Goal: Use online tool/utility: Utilize a website feature to perform a specific function

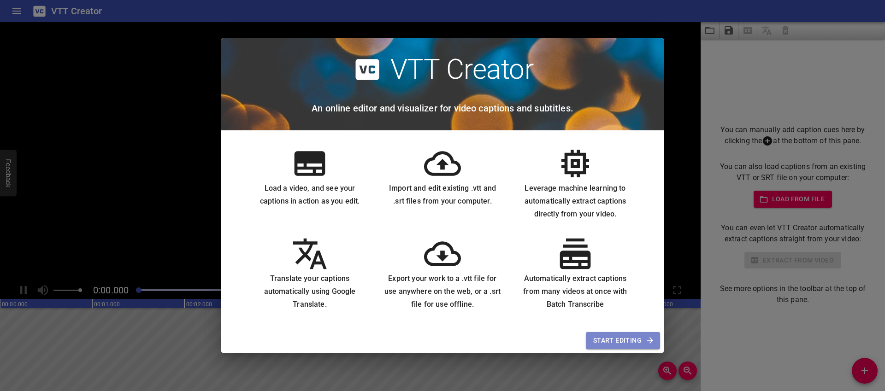
click at [619, 342] on span "Start Editing" at bounding box center [622, 341] width 59 height 12
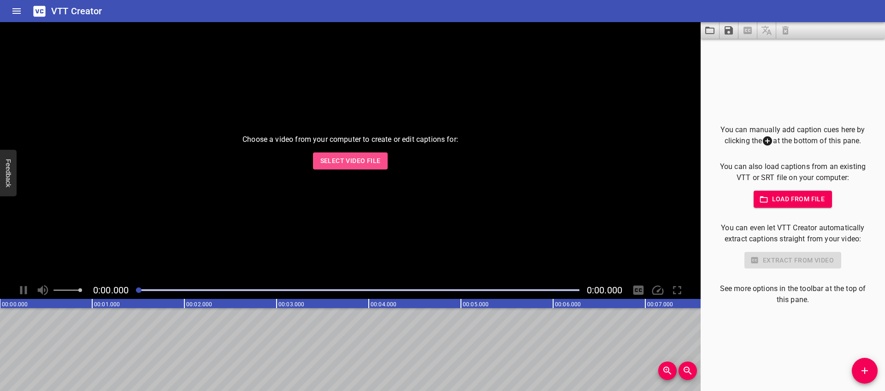
click at [356, 159] on span "Select Video File" at bounding box center [350, 161] width 60 height 12
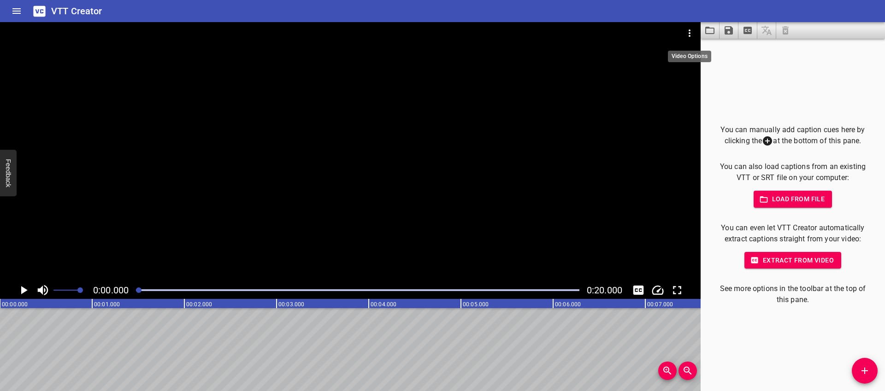
click at [687, 30] on icon "Video Options" at bounding box center [689, 33] width 11 height 11
click at [694, 41] on li "Select New Video File..." at bounding box center [725, 34] width 92 height 17
click at [710, 32] on li "Select New Video File..." at bounding box center [725, 34] width 92 height 17
click at [24, 290] on icon "Play/Pause" at bounding box center [24, 290] width 6 height 8
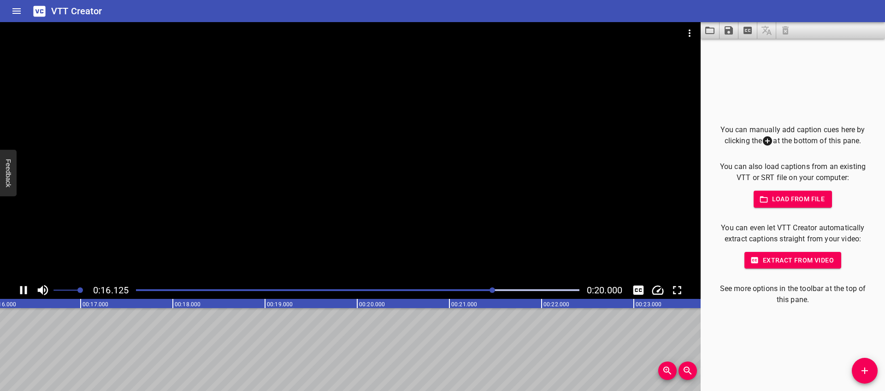
click at [27, 292] on icon "Play/Pause" at bounding box center [24, 290] width 14 height 14
click at [690, 37] on icon "Video Options" at bounding box center [689, 33] width 11 height 11
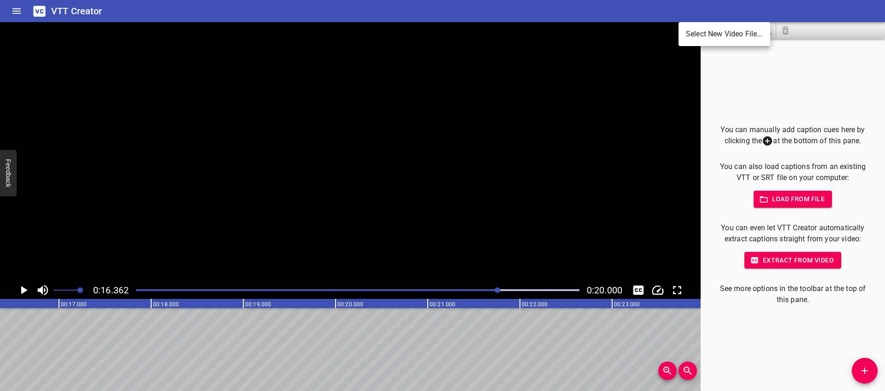
click at [701, 36] on li "Select New Video File..." at bounding box center [725, 34] width 92 height 17
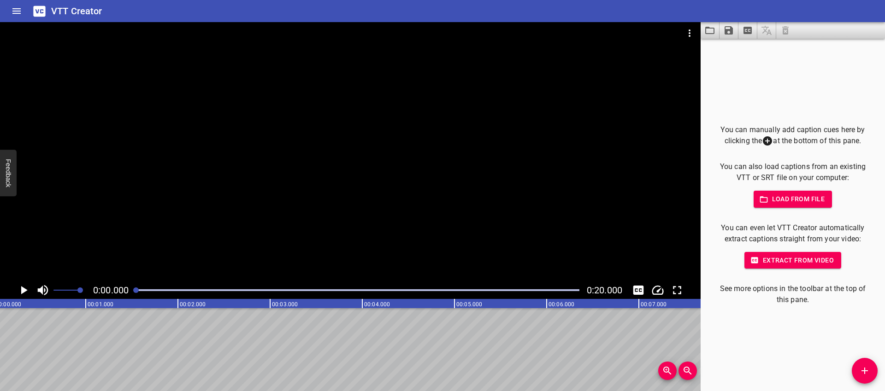
scroll to position [0, 0]
click at [25, 287] on icon "Play/Pause" at bounding box center [24, 290] width 14 height 14
drag, startPoint x: 578, startPoint y: 291, endPoint x: 110, endPoint y: 252, distance: 470.0
click at [110, 252] on div "0:00.000 0:20.000" at bounding box center [350, 160] width 701 height 277
click at [690, 32] on icon "Video Options" at bounding box center [690, 33] width 2 height 7
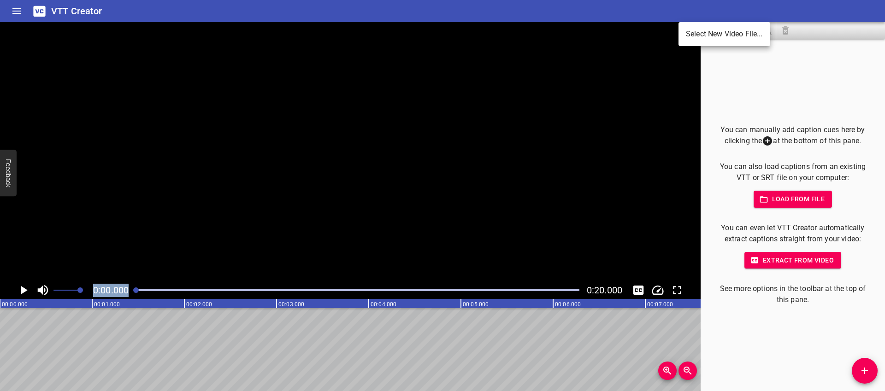
click at [702, 31] on li "Select New Video File..." at bounding box center [725, 34] width 92 height 17
click at [21, 291] on icon "Play/Pause" at bounding box center [24, 290] width 6 height 8
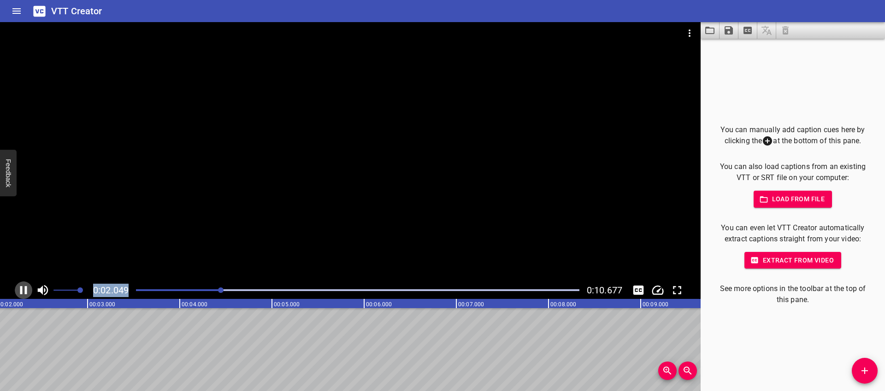
drag, startPoint x: 30, startPoint y: 286, endPoint x: 35, endPoint y: 287, distance: 5.6
click at [30, 286] on icon "Play/Pause" at bounding box center [24, 290] width 14 height 14
drag, startPoint x: 236, startPoint y: 289, endPoint x: 531, endPoint y: 276, distance: 294.4
click at [531, 276] on div "0:00.203 0:10.677" at bounding box center [350, 160] width 701 height 277
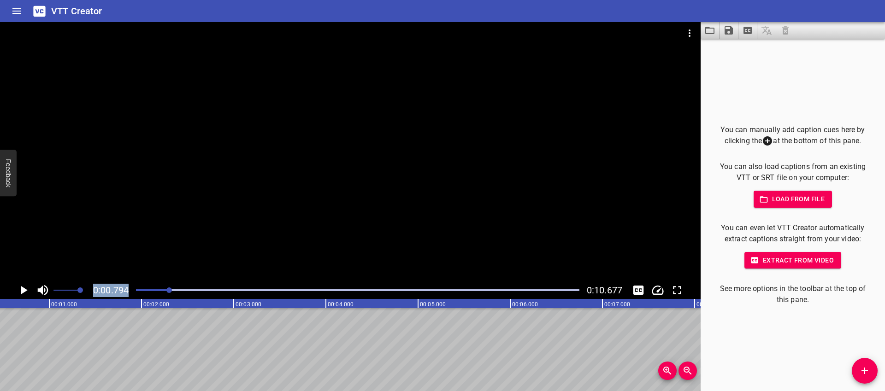
scroll to position [0, 73]
